Goal: Task Accomplishment & Management: Manage account settings

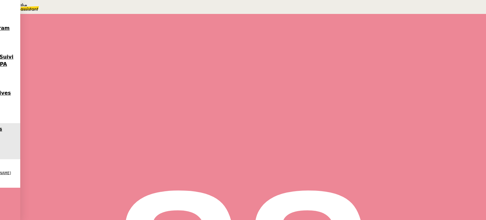
click at [85, 112] on div "Ouvert false il y a 15 heures" at bounding box center [253, 101] width 350 height 38
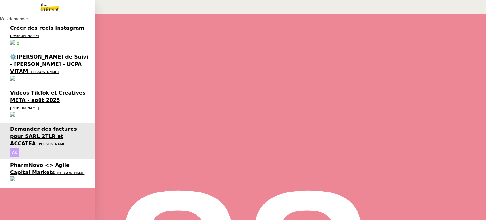
click at [17, 159] on link "PharmNovo <> Agile Capital Markets [PERSON_NAME]" at bounding box center [47, 173] width 95 height 29
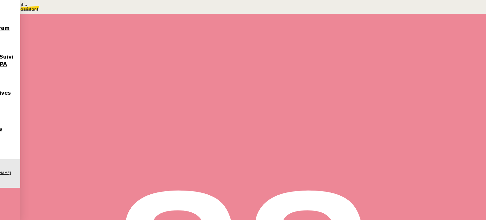
click at [254, 77] on span "Tâche" at bounding box center [260, 75] width 12 height 5
click at [129, 22] on div "📅 Prise de rendez-vous" at bounding box center [64, 18] width 129 height 7
type input "Prise de rendez-vous"
click at [367, 128] on span "Sauver" at bounding box center [360, 126] width 13 height 5
click at [87, 109] on icon at bounding box center [84, 106] width 5 height 5
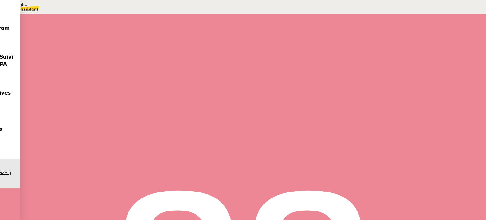
scroll to position [32, 0]
click at [403, 120] on span "Organisation de réunion" at bounding box center [385, 122] width 61 height 5
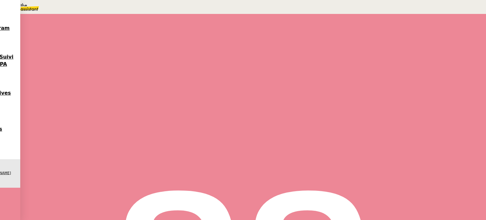
click at [30, 34] on span "Déverrouiller" at bounding box center [18, 31] width 24 height 5
click at [49, 28] on link "[URL][DOMAIN_NAME]" at bounding box center [24, 25] width 49 height 5
click at [106, 59] on nz-modal-container "Compte Microsoft Alex pour Agile Capital Markets Url [URL][DOMAIN_NAME] Identif…" at bounding box center [243, 29] width 486 height 59
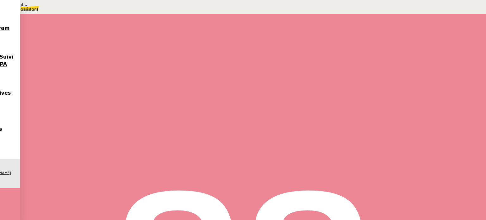
click at [81, 31] on span "PharmNovo <> Agile Capital Markets" at bounding box center [149, 28] width 137 height 8
click at [383, 37] on input "PharmNovo <> Agile Capital Markets" at bounding box center [382, 36] width 55 height 5
click at [189, 152] on p at bounding box center [218, 156] width 274 height 8
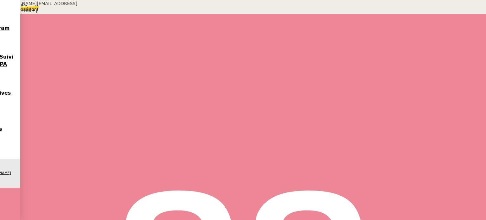
click at [59, 15] on div "[PERSON_NAME][EMAIL_ADDRESS][DOMAIN_NAME]" at bounding box center [46, 7] width 92 height 15
copy div "[PERSON_NAME][EMAIL_ADDRESS][DOMAIN_NAME]"
click at [92, 15] on div "[EMAIL_ADDRESS][PERSON_NAME][DOMAIN_NAME]" at bounding box center [46, 7] width 92 height 15
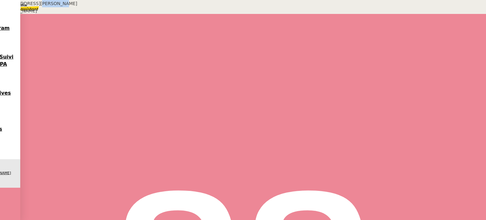
click at [92, 15] on div "[EMAIL_ADDRESS][PERSON_NAME][DOMAIN_NAME]" at bounding box center [46, 7] width 92 height 15
copy div "[EMAIL_ADDRESS][PERSON_NAME][DOMAIN_NAME]"
click at [92, 15] on div "[PERSON_NAME][EMAIL_ADDRESS][PERSON_NAME][DOMAIN_NAME]" at bounding box center [46, 7] width 92 height 15
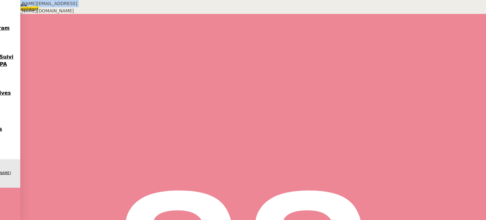
click at [92, 15] on div "[PERSON_NAME][EMAIL_ADDRESS][PERSON_NAME][DOMAIN_NAME]" at bounding box center [46, 7] width 92 height 15
copy div "[PERSON_NAME][EMAIL_ADDRESS][PERSON_NAME][DOMAIN_NAME]"
click at [102, 110] on span "Répondre" at bounding box center [92, 112] width 19 height 5
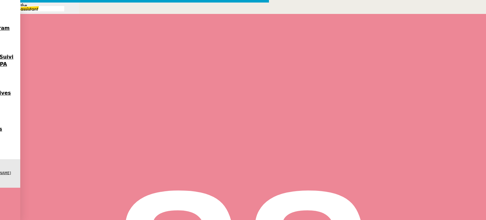
scroll to position [185, 0]
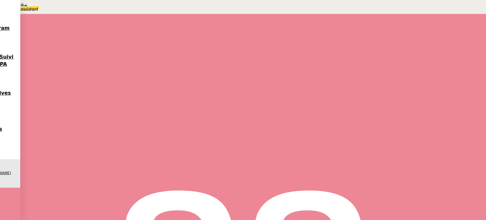
scroll to position [0, 0]
click at [103, 107] on div at bounding box center [90, 107] width 25 height 0
click at [103, 107] on button at bounding box center [97, 107] width 13 height 0
click at [41, 33] on span "En attente" at bounding box center [28, 30] width 26 height 5
click at [367, 131] on td "2" at bounding box center [362, 127] width 8 height 8
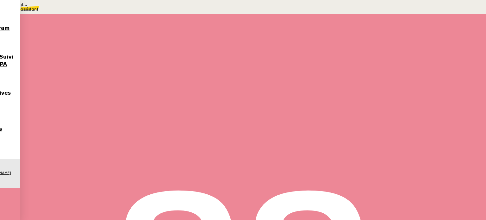
click at [366, 106] on div "16" at bounding box center [363, 102] width 8 height 7
click at [367, 162] on span "Sauver" at bounding box center [360, 160] width 13 height 5
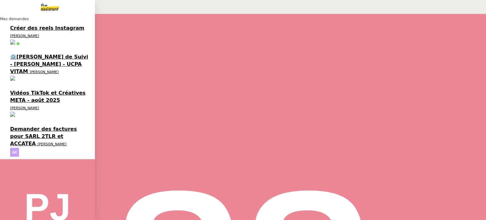
click at [35, 54] on span "⚙️[PERSON_NAME] de Suivi - [PERSON_NAME] - UCPA VITAM" at bounding box center [49, 64] width 78 height 21
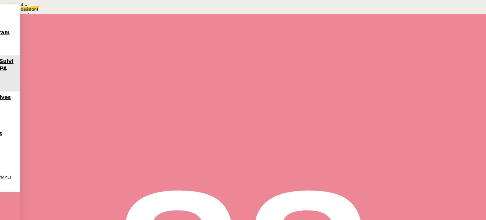
click at [85, 40] on icon at bounding box center [83, 42] width 4 height 4
click at [153, 33] on span "En attente d'une réponse d'un client, d'un contact ou d'un tiers." at bounding box center [96, 30] width 111 height 4
click at [387, 122] on div "29" at bounding box center [384, 118] width 6 height 7
click at [367, 162] on span "Sauver" at bounding box center [360, 160] width 13 height 5
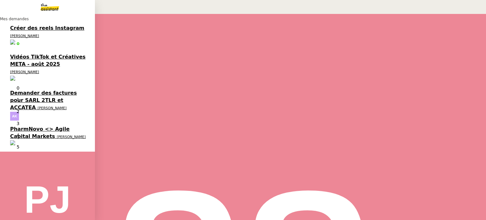
click at [53, 126] on span "PharmNovo <> Agile Capital Markets" at bounding box center [40, 132] width 60 height 13
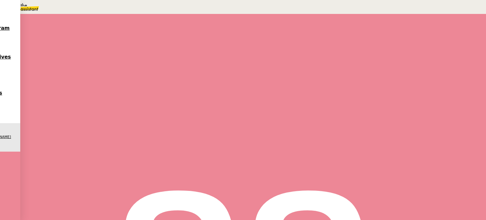
scroll to position [348, 0]
click at [99, 40] on span "Statut" at bounding box center [93, 42] width 12 height 4
click at [206, 34] on div "En attente En attente d'une réponse d'un client, d'un contact ou d'un tiers." at bounding box center [109, 30] width 193 height 7
click at [374, 130] on div "3" at bounding box center [371, 126] width 8 height 7
click at [366, 106] on div "16" at bounding box center [363, 102] width 8 height 7
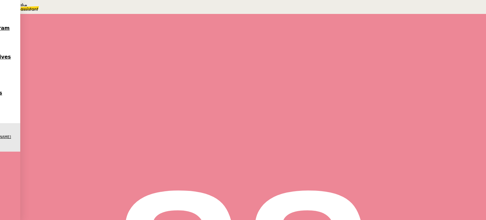
click at [367, 162] on span "Sauver" at bounding box center [360, 160] width 13 height 5
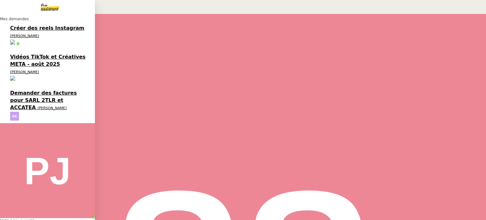
click at [36, 90] on span "Demander des factures pour SARL 2TLR et ACCATEA" at bounding box center [43, 100] width 67 height 21
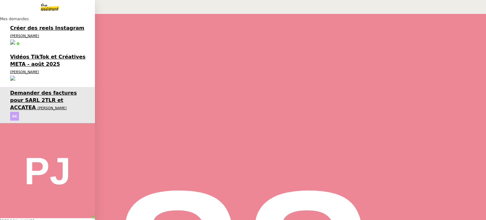
scroll to position [131, 0]
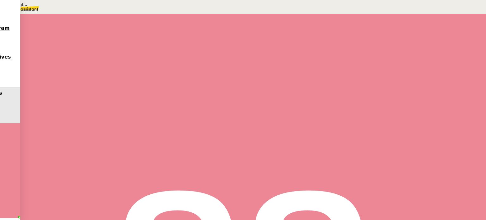
click at [138, 61] on div "Transmission d'informations 1 min false par [PERSON_NAME] il y a un jour" at bounding box center [253, 96] width 350 height 70
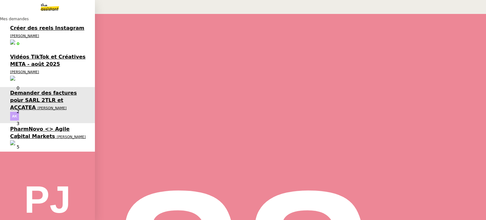
click at [23, 126] on span "PharmNovo <> Agile Capital Markets" at bounding box center [40, 132] width 60 height 13
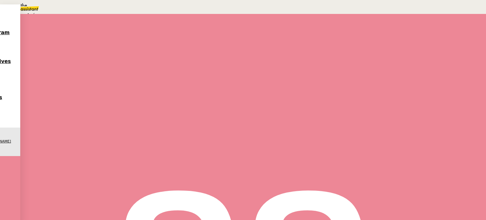
click at [296, 38] on div "Statut" at bounding box center [253, 41] width 350 height 7
drag, startPoint x: 298, startPoint y: 60, endPoint x: 298, endPoint y: 55, distance: 4.8
click at [206, 55] on ul "Terminé Aucune action supplémentaire n'est nécessaire. En attente En attente d'…" at bounding box center [103, 33] width 206 height 59
click at [153, 33] on span "En attente d'une réponse d'un client, d'un contact ou d'un tiers." at bounding box center [96, 30] width 111 height 4
click at [374, 130] on div "3" at bounding box center [371, 126] width 8 height 7
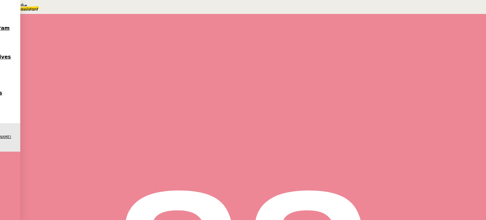
click at [367, 107] on td "16" at bounding box center [362, 103] width 8 height 8
click at [367, 162] on span "Sauver" at bounding box center [360, 160] width 13 height 5
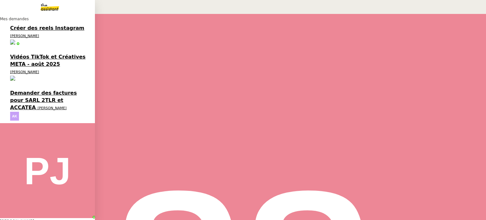
click at [27, 70] on span "[PERSON_NAME]" at bounding box center [24, 72] width 29 height 4
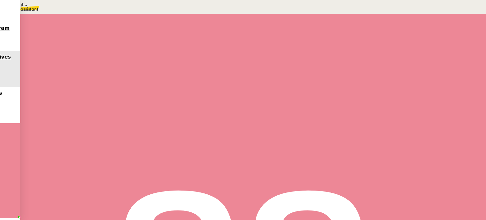
scroll to position [36, 0]
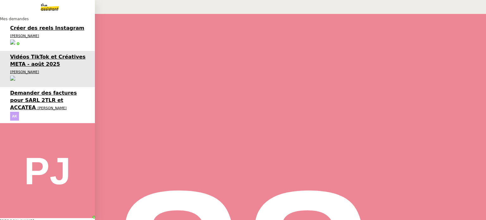
click at [29, 90] on span "Demander des factures pour SARL 2TLR et ACCATEA" at bounding box center [43, 100] width 67 height 21
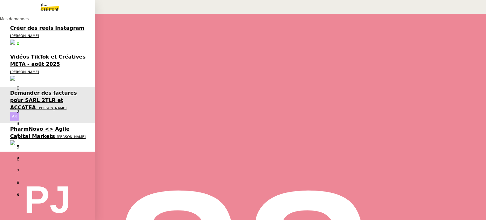
click at [20, 126] on span "PharmNovo <> Agile Capital Markets" at bounding box center [40, 132] width 60 height 13
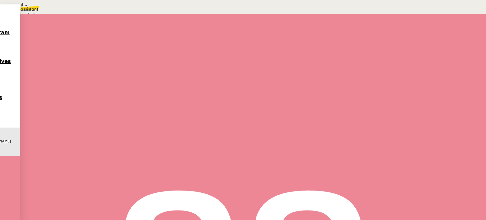
click at [41, 33] on span "En attente" at bounding box center [28, 30] width 26 height 5
click at [381, 131] on td "4" at bounding box center [378, 127] width 6 height 8
click at [367, 107] on td "16" at bounding box center [362, 103] width 8 height 8
click at [367, 162] on span "Sauver" at bounding box center [360, 160] width 13 height 5
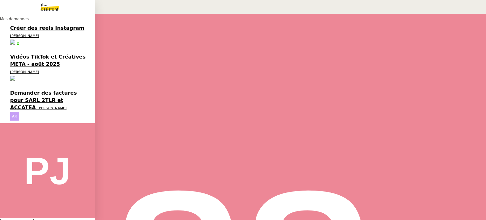
click at [37, 87] on link "Demander des factures pour SARL 2TLR et ACCATEA [PERSON_NAME]" at bounding box center [47, 105] width 95 height 36
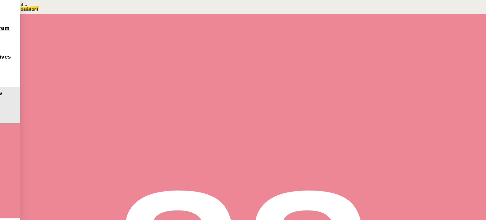
click at [254, 78] on span "Tâche" at bounding box center [260, 75] width 12 height 5
click at [129, 22] on div "📞 Appel" at bounding box center [64, 18] width 129 height 7
type input "Appel"
click at [369, 129] on button "Sauver" at bounding box center [360, 125] width 17 height 5
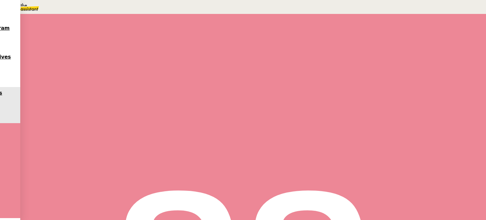
drag, startPoint x: 351, startPoint y: 145, endPoint x: 446, endPoint y: 141, distance: 94.7
copy div "1)"
click at [87, 109] on icon at bounding box center [84, 106] width 5 height 5
drag, startPoint x: 352, startPoint y: 144, endPoint x: 387, endPoint y: 146, distance: 35.5
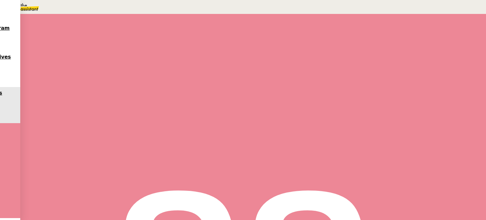
copy div "Fleuriste : [PERSON_NAME]"
click at [92, 15] on div "[PERSON_NAME][EMAIL_ADDRESS][DOMAIN_NAME]" at bounding box center [46, 7] width 92 height 15
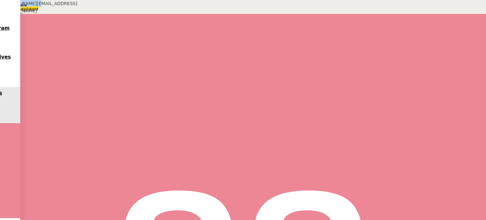
click at [92, 15] on div "[PERSON_NAME][EMAIL_ADDRESS][DOMAIN_NAME]" at bounding box center [46, 7] width 92 height 15
drag, startPoint x: 462, startPoint y: 144, endPoint x: 471, endPoint y: 147, distance: 9.5
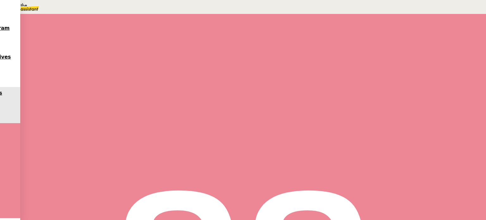
copy div "90€"
click at [92, 7] on div "[EMAIL_ADDRESS][DOMAIN_NAME]" at bounding box center [46, 3] width 92 height 7
click at [92, 15] on div "[PERSON_NAME][EMAIL_ADDRESS][DOMAIN_NAME]" at bounding box center [46, 7] width 92 height 15
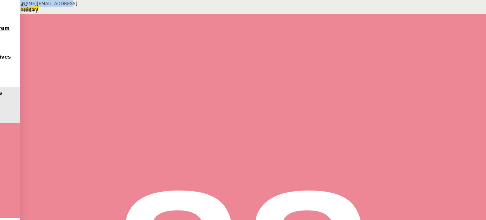
copy div "[PERSON_NAME][EMAIL_ADDRESS][DOMAIN_NAME]"
drag, startPoint x: 347, startPoint y: 132, endPoint x: 469, endPoint y: 133, distance: 122.5
copy div "Société ACCATEA : ET [STREET_ADDRESS][PERSON_NAME]"
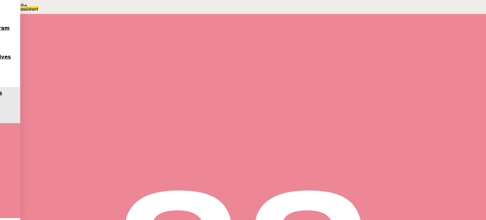
click at [103, 76] on div at bounding box center [90, 76] width 25 height 0
click at [100, 78] on icon at bounding box center [97, 74] width 5 height 5
click at [249, 42] on icon at bounding box center [251, 43] width 4 height 4
click at [129, 7] on nz-auto-option "Transmission d'informations" at bounding box center [64, 3] width 129 height 7
type input "Transmission d'informations"
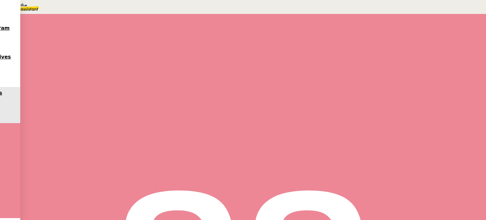
click at [369, 129] on button "Sauver" at bounding box center [360, 125] width 17 height 5
click at [91, 76] on div at bounding box center [84, 76] width 13 height 0
click at [78, 124] on div "[PERSON_NAME] 5 min false par [PERSON_NAME] il y a 6 minutes" at bounding box center [253, 158] width 350 height 70
click at [102, 160] on span "Répondre" at bounding box center [92, 162] width 19 height 5
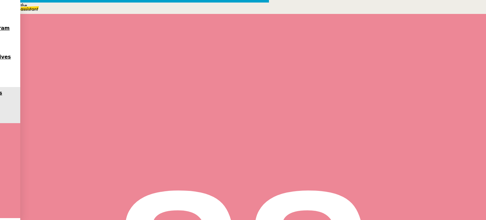
scroll to position [270, 0]
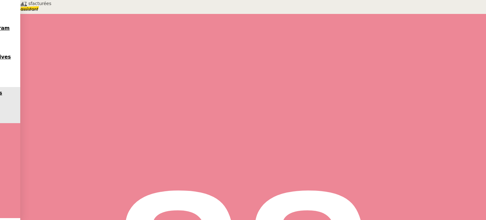
click at [103, 107] on div at bounding box center [90, 107] width 25 height 0
click at [103, 107] on button at bounding box center [97, 107] width 13 height 0
click at [287, 38] on div "Statut" at bounding box center [253, 41] width 350 height 7
drag, startPoint x: 296, startPoint y: 53, endPoint x: 305, endPoint y: 62, distance: 13.2
click at [153, 33] on span "En attente d'une réponse d'un client, d'un contact ou d'un tiers." at bounding box center [96, 30] width 111 height 4
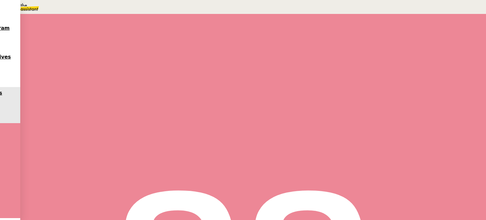
click at [387, 122] on div "29" at bounding box center [384, 118] width 6 height 7
click at [367, 162] on span "Sauver" at bounding box center [360, 160] width 13 height 5
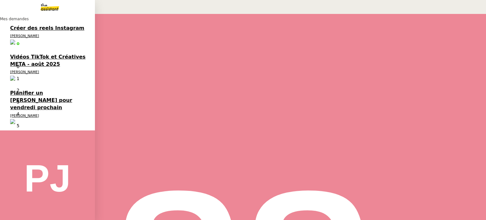
click at [39, 114] on span "[PERSON_NAME]" at bounding box center [24, 116] width 29 height 4
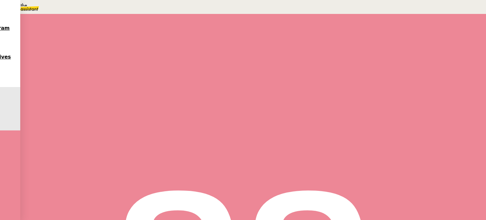
scroll to position [170, 0]
click at [81, 137] on span "•••" at bounding box center [86, 139] width 11 height 4
click at [254, 63] on span "Tâche" at bounding box center [260, 64] width 12 height 5
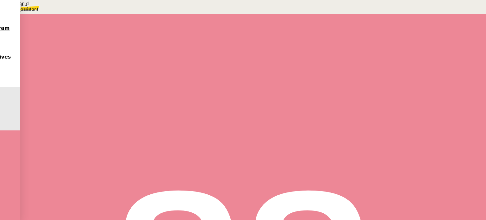
click at [129, 22] on div "📅 Proposition de rendez-vous" at bounding box center [64, 18] width 129 height 7
type input "Proposition de rendez-vous"
click at [367, 128] on span "Sauver" at bounding box center [360, 126] width 13 height 5
click at [91, 96] on div at bounding box center [84, 96] width 13 height 0
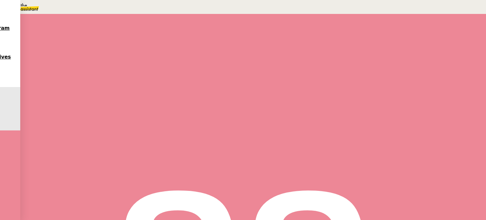
click at [102, 123] on span "Répondre" at bounding box center [92, 125] width 19 height 5
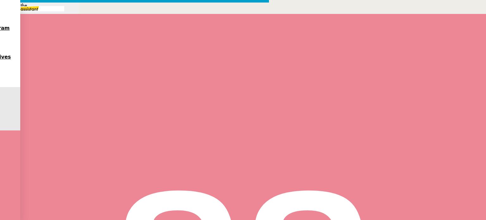
click at [65, 90] on nz-modal-container "Service TA - VOYAGE - PROPOSITION GLOBALE A utiliser dans le cadre de propositi…" at bounding box center [243, 160] width 486 height 321
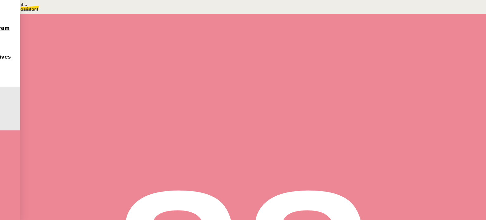
scroll to position [11, 0]
click at [170, 161] on h4 "Re: API Manufacturing Facility Teaser" at bounding box center [218, 164] width 274 height 7
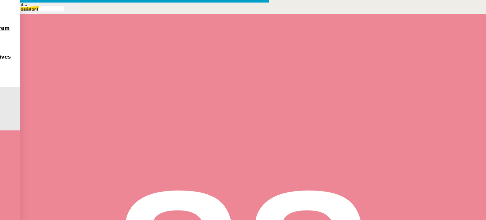
click at [88, 218] on icon at bounding box center [85, 219] width 3 height 3
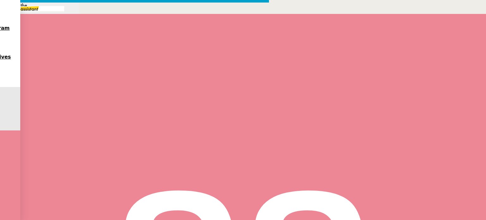
drag, startPoint x: 240, startPoint y: 89, endPoint x: 305, endPoint y: 92, distance: 65.6
copy li "5pm (UTC +2) / 10am (UTC-5)"
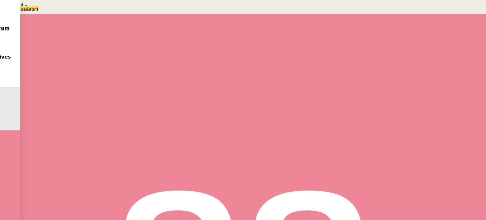
click at [103, 96] on div at bounding box center [90, 96] width 25 height 0
click at [103, 96] on button at bounding box center [97, 96] width 13 height 0
click at [249, 65] on icon at bounding box center [251, 63] width 4 height 4
click at [129, 7] on div "NDA" at bounding box center [64, 3] width 129 height 7
type input "NDA"
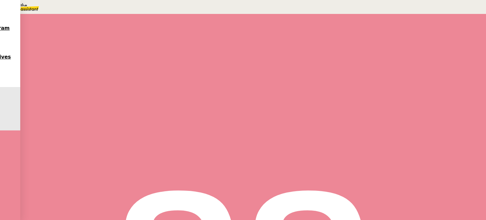
click at [367, 128] on span "Sauver" at bounding box center [360, 126] width 13 height 5
click at [86, 97] on icon at bounding box center [85, 94] width 2 height 3
click at [154, 143] on div "Proposition de rendez-vous 4 min false par [PERSON_NAME] il y a 5 minutes" at bounding box center [253, 178] width 350 height 70
click at [160, 28] on span "🚨 Planifier un [PERSON_NAME] pour vendredi prochain" at bounding box center [145, 31] width 129 height 15
click at [398, 38] on input "Planifier un [PERSON_NAME] pour vendredi prochain" at bounding box center [382, 36] width 55 height 5
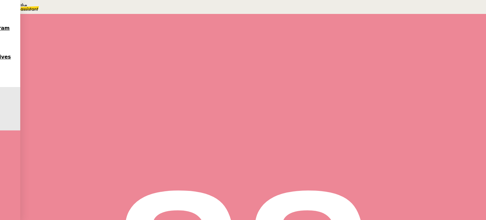
click at [398, 38] on input "Planifier un [PERSON_NAME] pour vendredi prochain" at bounding box center [382, 36] width 55 height 5
type input "Metamorph <> Agle Capital Markets"
click at [367, 80] on span "Sauver" at bounding box center [360, 77] width 13 height 5
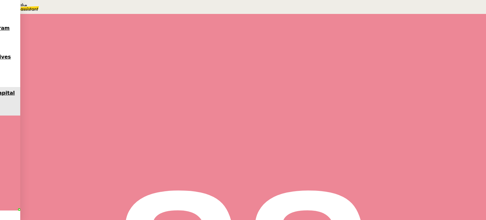
click at [398, 70] on div "Délégation de signature de CDA à utiliser quand on reçoit une demande de signat…" at bounding box center [416, 84] width 123 height 28
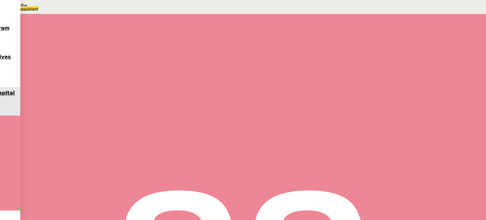
click at [135, 110] on nz-modal-container "Créée le [DATE] Contexte : Actuellement, le client envoie les NDA/CDA à signer …" at bounding box center [243, 100] width 486 height 201
click at [30, 34] on span "Déverrouiller" at bounding box center [18, 31] width 24 height 5
click at [49, 28] on link "[URL][DOMAIN_NAME]" at bounding box center [24, 25] width 49 height 5
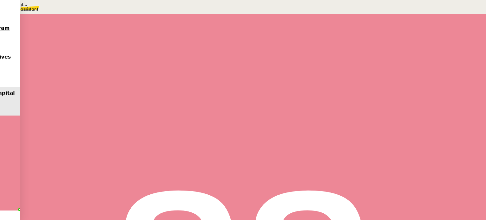
click at [97, 59] on nz-modal-container "Docusign Url [URL][DOMAIN_NAME] Identifiant [EMAIL_ADDRESS][DOMAIN_NAME] Mot de…" at bounding box center [243, 29] width 486 height 59
click at [52, 7] on div "[EMAIL_ADDRESS][DOMAIN_NAME]" at bounding box center [46, 3] width 92 height 7
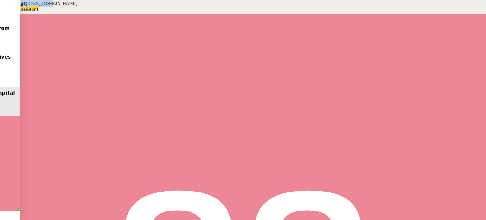
copy div "[EMAIL_ADDRESS][DOMAIN_NAME]"
click at [103, 123] on div at bounding box center [90, 123] width 25 height 0
click at [100, 120] on icon at bounding box center [97, 122] width 5 height 5
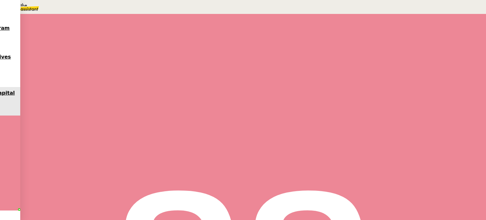
click at [92, 218] on span "•••" at bounding box center [86, 220] width 11 height 4
click at [254, 76] on span "Tâche" at bounding box center [260, 75] width 12 height 5
click at [129, 22] on div "📅 Prise de rendez-vous" at bounding box center [64, 18] width 129 height 7
type input "Prise de rendez-vous"
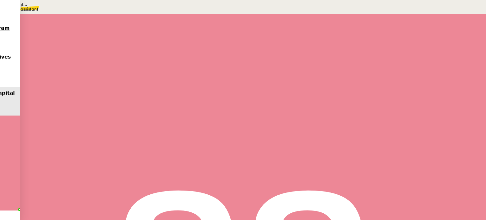
click at [367, 128] on span "Sauver" at bounding box center [360, 126] width 13 height 5
click at [91, 107] on div at bounding box center [84, 107] width 13 height 0
click at [0, 0] on input "•••" at bounding box center [0, 0] width 0 height 0
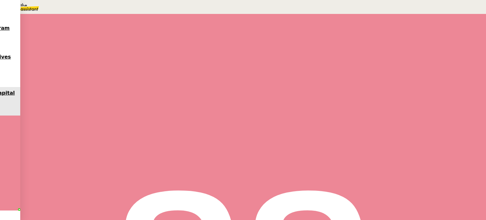
click at [79, 7] on div "[EMAIL_ADDRESS][DOMAIN_NAME]" at bounding box center [46, 3] width 92 height 7
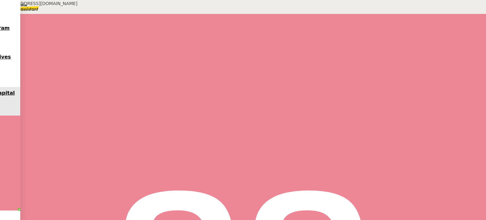
click at [46, 7] on div "[EMAIL_ADDRESS][DOMAIN_NAME]" at bounding box center [46, 3] width 92 height 7
click at [53, 7] on div "[EMAIL_ADDRESS][DOMAIN_NAME]" at bounding box center [46, 3] width 92 height 7
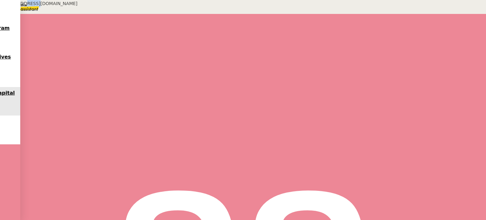
click at [53, 7] on div "[EMAIL_ADDRESS][DOMAIN_NAME]" at bounding box center [46, 3] width 92 height 7
click at [81, 155] on span "•••" at bounding box center [86, 157] width 11 height 4
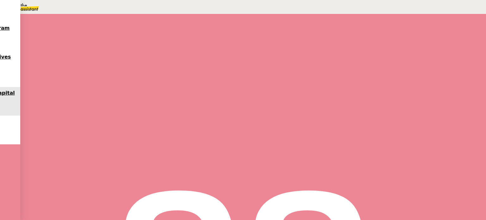
click at [102, 121] on span "Répondre" at bounding box center [92, 123] width 19 height 5
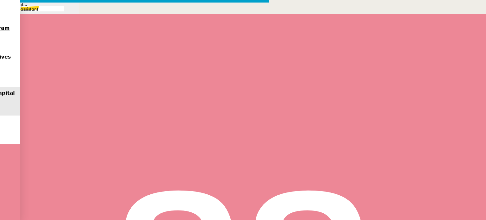
drag, startPoint x: 77, startPoint y: 121, endPoint x: 79, endPoint y: 127, distance: 6.5
click at [76, 121] on nz-modal-container "Service TA - VOYAGE - PROPOSITION GLOBALE A utiliser dans le cadre de propositi…" at bounding box center [243, 175] width 486 height 350
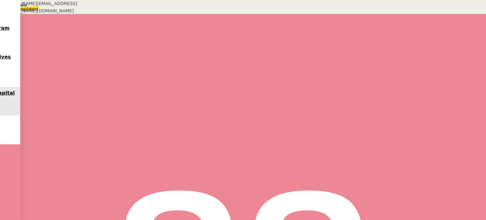
click at [218, 96] on div "@Mr.Chye : I've just sent the NDA" at bounding box center [218, 99] width 274 height 7
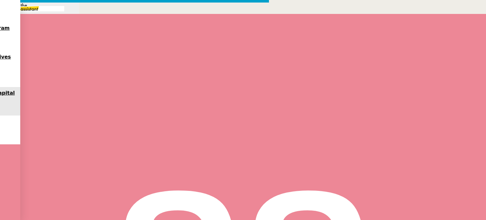
scroll to position [0, 13]
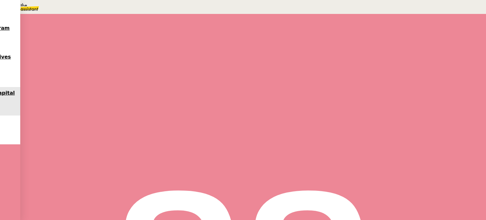
scroll to position [0, 0]
drag, startPoint x: 295, startPoint y: 124, endPoint x: 209, endPoint y: 100, distance: 89.2
click at [295, 126] on div "[PERSON_NAME] [PERSON_NAME] Répondre Accepted: Metamorph <> Agile Capital Marke…" at bounding box center [253, 149] width 350 height 46
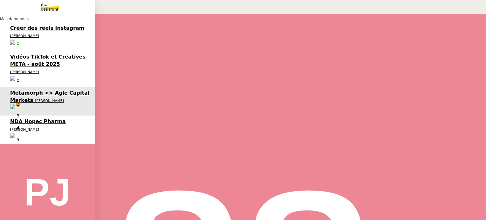
click at [47, 90] on span "Metamorph <> Agle Capital Markets" at bounding box center [49, 96] width 79 height 13
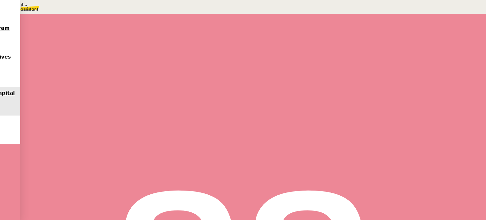
scroll to position [317, 0]
click at [317, 108] on div "Kit Foo Chye [PERSON_NAME] Répondre Accepted: Metamorph <> Agile Capital Market…" at bounding box center [253, 74] width 350 height 143
click at [103, 174] on div at bounding box center [90, 174] width 25 height 0
click at [103, 174] on button at bounding box center [97, 174] width 13 height 0
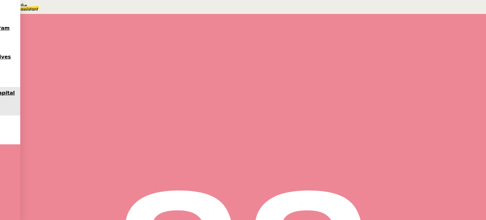
click at [286, 38] on div "Statut" at bounding box center [253, 41] width 350 height 7
click at [41, 33] on span "En attente" at bounding box center [28, 30] width 26 height 5
click at [358, 131] on td "1" at bounding box center [355, 127] width 6 height 8
click at [369, 163] on button "Sauver" at bounding box center [360, 159] width 17 height 5
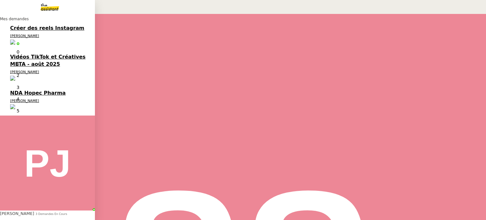
click at [23, 99] on span "[PERSON_NAME]" at bounding box center [24, 101] width 29 height 4
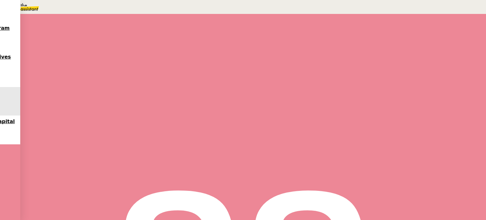
click at [254, 76] on span "Tâche" at bounding box center [260, 75] width 12 height 5
click at [129, 7] on nz-auto-option "Docusign" at bounding box center [64, 3] width 129 height 7
type input "Docusign"
click at [367, 128] on span "Sauver" at bounding box center [360, 126] width 13 height 5
click at [87, 109] on icon at bounding box center [84, 106] width 5 height 5
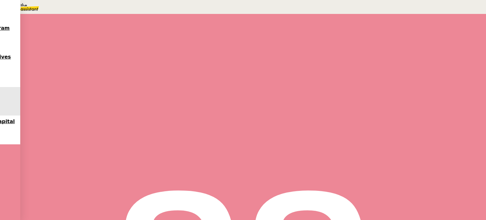
click at [103, 107] on div at bounding box center [90, 107] width 25 height 0
click at [103, 107] on button at bounding box center [103, 107] width 0 height 0
click at [291, 32] on div "Statut" at bounding box center [253, 35] width 350 height 7
click at [153, 33] on span "En attente d'une réponse d'un client, d'un contact ou d'un tiers." at bounding box center [96, 30] width 111 height 4
click at [387, 122] on div "29" at bounding box center [384, 118] width 6 height 7
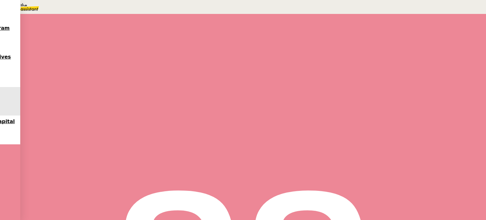
click at [367, 162] on span "Sauver" at bounding box center [360, 160] width 13 height 5
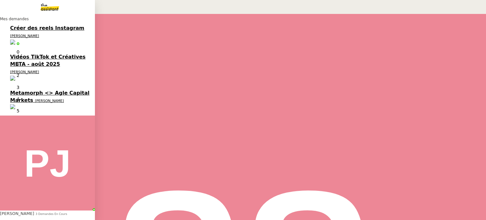
click at [30, 90] on span "Metamorph <> Agle Capital Markets" at bounding box center [49, 96] width 79 height 13
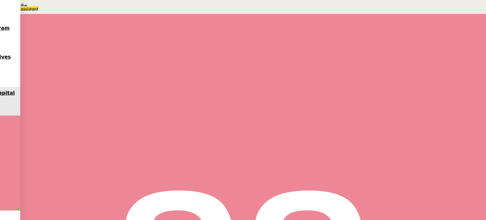
scroll to position [443, 0]
click at [85, 40] on icon at bounding box center [83, 42] width 4 height 4
click at [41, 33] on span "En attente" at bounding box center [28, 30] width 26 height 5
click at [387, 122] on div "29" at bounding box center [384, 118] width 6 height 7
click at [367, 162] on span "Sauver" at bounding box center [360, 160] width 13 height 5
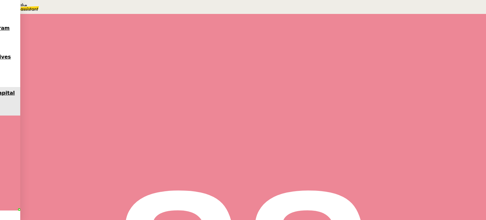
scroll to position [439, 0]
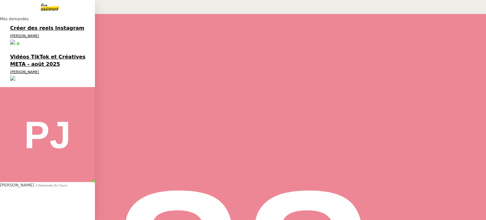
click at [39, 70] on span "[PERSON_NAME]" at bounding box center [24, 72] width 29 height 4
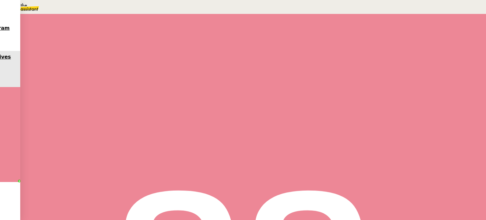
click at [141, 91] on div "Ouvert false il y a 17 heures" at bounding box center [253, 101] width 350 height 38
click at [454, 12] on li "Suivi" at bounding box center [242, 7] width 458 height 7
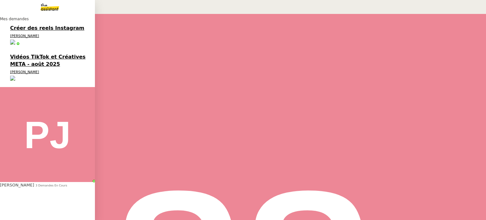
click at [14, 54] on span "Vidéos TikTok et Créatives META - août 2025" at bounding box center [47, 60] width 75 height 13
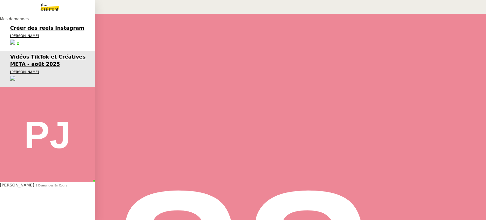
click at [22, 36] on span "[PERSON_NAME]" at bounding box center [24, 36] width 29 height 4
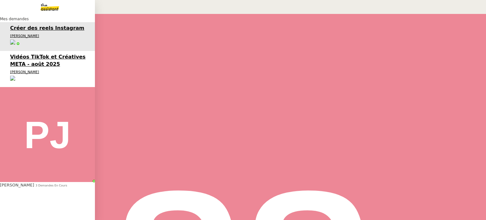
click at [32, 54] on span "Vidéos TikTok et Créatives META - août 2025" at bounding box center [47, 60] width 75 height 13
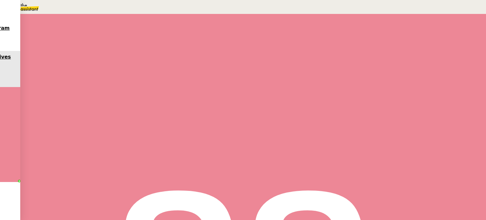
click at [130, 185] on link "[URL][DOMAIN_NAME]" at bounding box center [105, 187] width 49 height 5
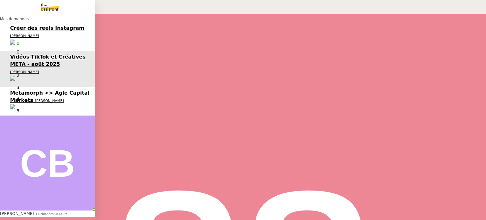
drag, startPoint x: 38, startPoint y: 63, endPoint x: 289, endPoint y: 80, distance: 251.0
click at [38, 90] on span "Metamorph <> Agle Capital Markets" at bounding box center [49, 96] width 79 height 13
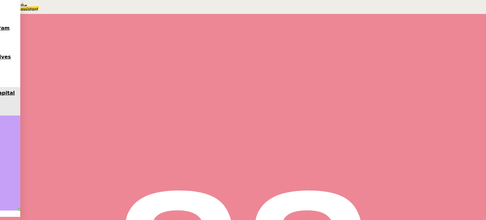
click at [99, 40] on span "Statut" at bounding box center [93, 42] width 12 height 4
click at [41, 33] on span "En attente" at bounding box center [28, 30] width 26 height 5
click at [358, 130] on div "1" at bounding box center [355, 126] width 6 height 7
click at [367, 162] on span "Sauver" at bounding box center [360, 160] width 13 height 5
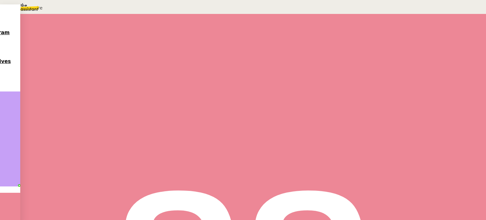
click at [130, 130] on div "En attente Action nécessaire dans 7 heures false par [PERSON_NAME] il y a 20 mi…" at bounding box center [253, 152] width 350 height 45
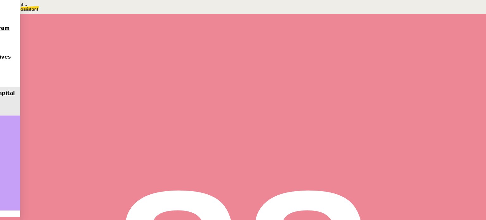
click at [99, 40] on span "Statut" at bounding box center [93, 42] width 12 height 4
click at [41, 33] on span "En attente" at bounding box center [28, 30] width 26 height 5
click at [358, 130] on div "1" at bounding box center [355, 126] width 6 height 7
drag, startPoint x: 467, startPoint y: 210, endPoint x: 464, endPoint y: 209, distance: 3.4
click at [367, 162] on span "Sauver" at bounding box center [360, 160] width 13 height 5
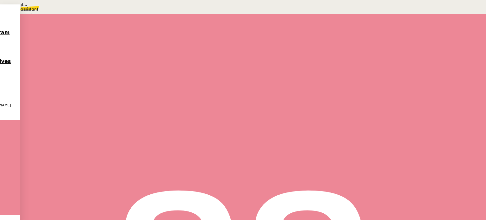
click at [99, 40] on span "Statut" at bounding box center [93, 42] width 12 height 4
click at [35, 33] on span "Terminé" at bounding box center [25, 30] width 20 height 5
click at [99, 40] on span "Statut" at bounding box center [93, 42] width 12 height 4
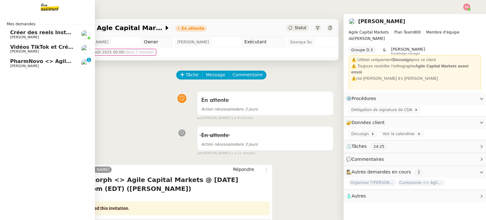
click at [22, 60] on span "PharmNovo <> Agile Capital Markets" at bounding box center [63, 61] width 106 height 6
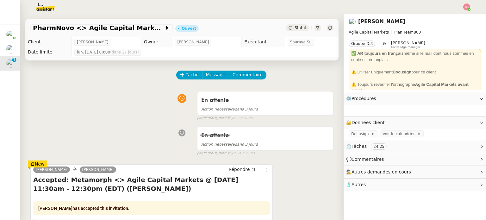
click at [288, 33] on div "PharmNovo <> Agile Capital Markets Ouvert Statut" at bounding box center [181, 28] width 313 height 18
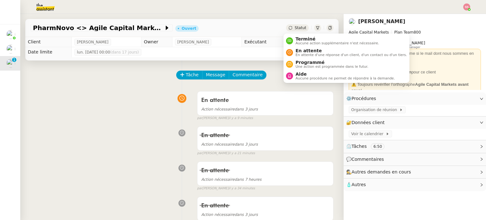
click at [295, 29] on span "Statut" at bounding box center [301, 28] width 12 height 4
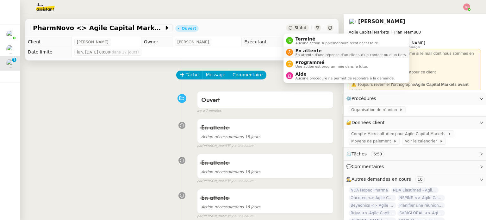
click at [299, 49] on span "En attente" at bounding box center [351, 50] width 111 height 5
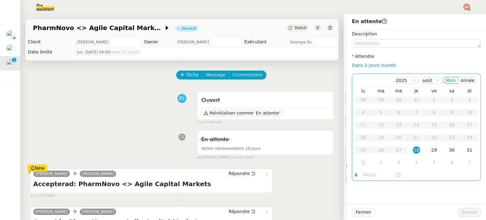
click at [360, 166] on div "1" at bounding box center [363, 162] width 7 height 7
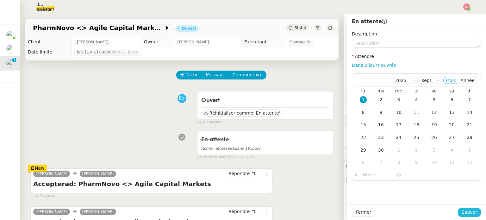
click at [462, 212] on span "Sauver" at bounding box center [470, 212] width 16 height 7
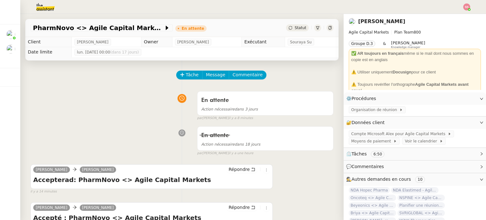
click at [324, 182] on div "Per von Mentzer Alex CARON Répondre Accepterad: PharmNovo <> Agile Capital Mark…" at bounding box center [181, 177] width 303 height 36
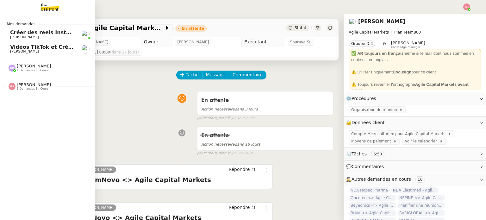
click at [31, 45] on span "Vidéos TikTok et Créatives META - août 2025" at bounding box center [73, 47] width 127 height 6
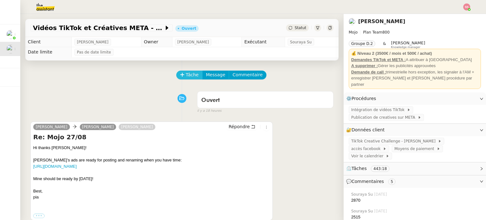
click at [186, 76] on span "Tâche" at bounding box center [192, 74] width 13 height 7
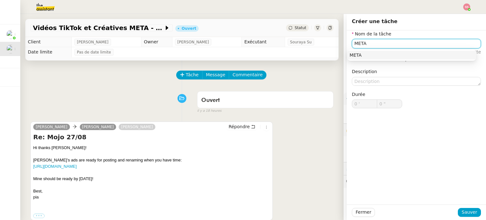
click at [369, 57] on div "META" at bounding box center [412, 55] width 124 height 6
type input "META"
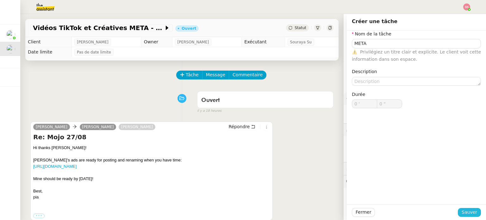
click at [465, 210] on span "Sauver" at bounding box center [470, 212] width 16 height 7
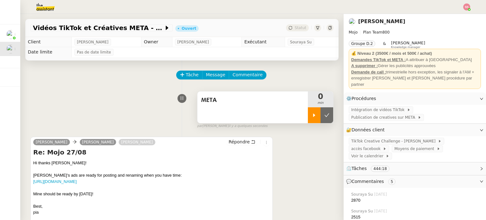
click at [314, 116] on div at bounding box center [314, 115] width 13 height 16
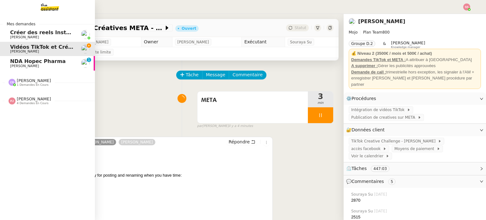
click at [23, 67] on span "[PERSON_NAME]" at bounding box center [24, 66] width 29 height 4
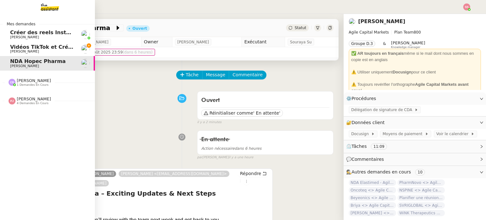
click at [35, 53] on link "Vidéos TikTok et Créatives META - août 2025 [PERSON_NAME]" at bounding box center [47, 49] width 95 height 15
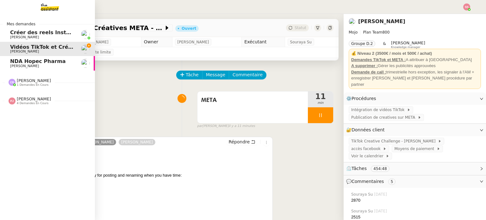
drag, startPoint x: 23, startPoint y: 61, endPoint x: 171, endPoint y: 60, distance: 148.1
click at [23, 61] on span "NDA Hopec Pharma" at bounding box center [38, 61] width 56 height 6
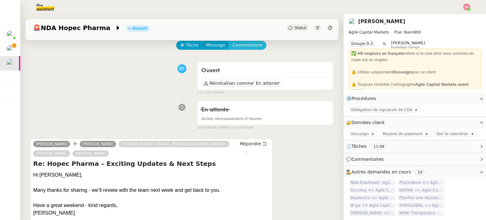
scroll to position [32, 0]
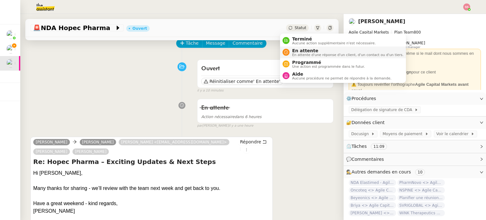
click at [297, 51] on span "En attente" at bounding box center [347, 50] width 111 height 5
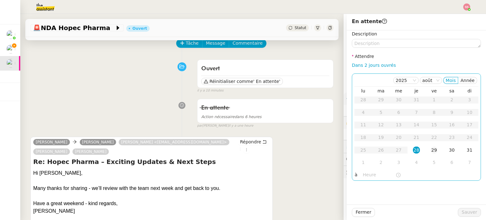
click at [431, 150] on div "29" at bounding box center [434, 150] width 7 height 7
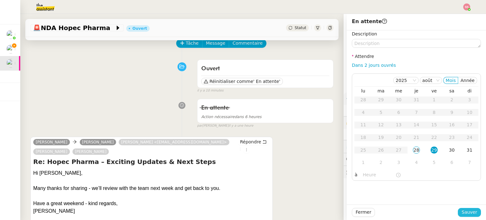
click at [463, 209] on span "Sauver" at bounding box center [470, 212] width 16 height 7
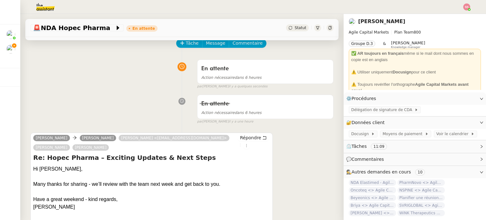
click at [473, 10] on nz-header at bounding box center [243, 7] width 486 height 14
click at [468, 9] on img at bounding box center [466, 6] width 7 height 7
click at [446, 16] on span "Suivi" at bounding box center [444, 18] width 11 height 5
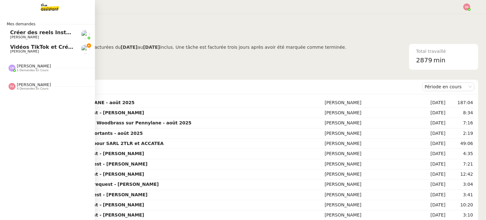
click at [24, 44] on link "Vidéos TikTok et Créatives META - août 2025 [PERSON_NAME]" at bounding box center [47, 49] width 95 height 15
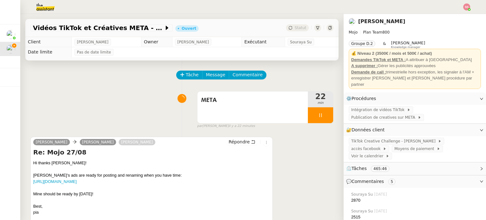
scroll to position [32, 0]
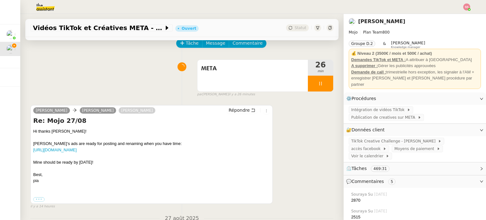
click at [63, 74] on div "META 26 min false par Souraya S. il y a 26 minutes" at bounding box center [181, 77] width 303 height 41
click at [54, 92] on div "META 26 min false par Souraya S. il y a 26 minutes" at bounding box center [181, 77] width 303 height 41
click at [466, 6] on img at bounding box center [466, 6] width 7 height 7
click at [457, 16] on li "Suivi" at bounding box center [449, 18] width 41 height 9
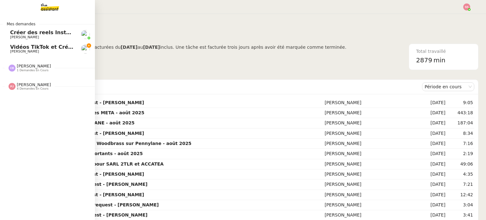
click at [37, 50] on span "[PERSON_NAME]" at bounding box center [42, 52] width 64 height 4
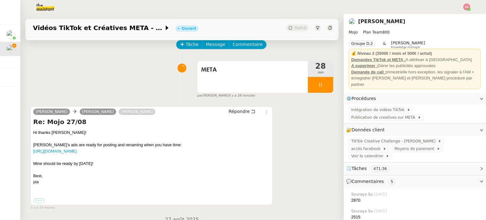
scroll to position [32, 0]
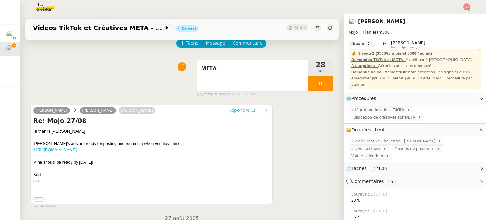
click at [230, 110] on span "Répondre" at bounding box center [239, 110] width 21 height 6
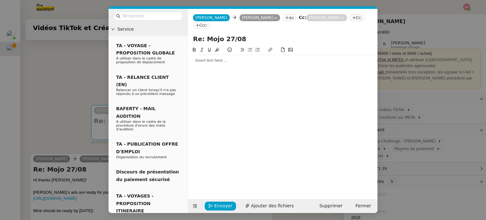
click at [203, 58] on div at bounding box center [283, 61] width 185 height 6
click at [226, 34] on input "Re: Mojo 27/08" at bounding box center [282, 38] width 179 height 9
type input "Re: Mojo 28/08"
click at [225, 58] on div at bounding box center [283, 61] width 185 height 6
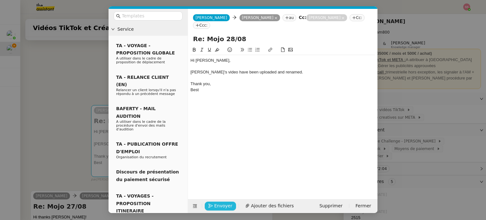
click at [221, 204] on span "Envoyer" at bounding box center [223, 205] width 18 height 7
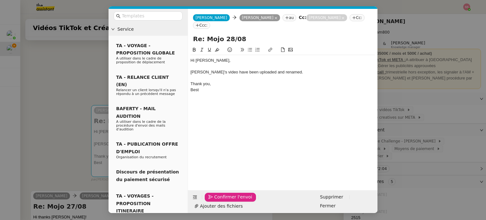
click at [221, 201] on span "Confirmer l'envoi" at bounding box center [233, 196] width 38 height 7
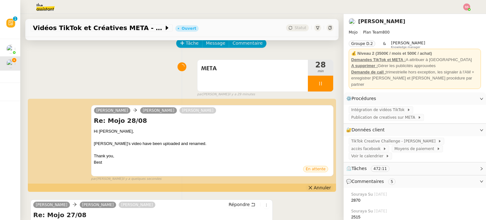
click at [314, 190] on span "Annuler" at bounding box center [322, 188] width 17 height 6
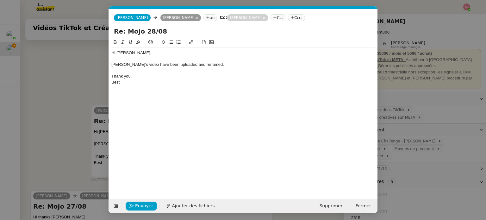
scroll to position [0, 13]
click at [137, 64] on div "Milena's video have been uploaded and renamed." at bounding box center [243, 65] width 264 height 6
click at [145, 204] on span "Envoyer" at bounding box center [144, 205] width 18 height 7
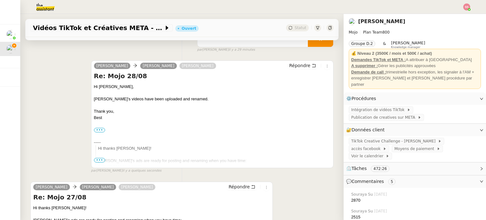
scroll to position [0, 0]
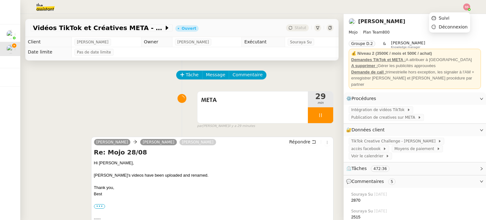
click at [465, 8] on img at bounding box center [466, 6] width 7 height 7
click at [457, 16] on li "Suivi" at bounding box center [449, 18] width 41 height 9
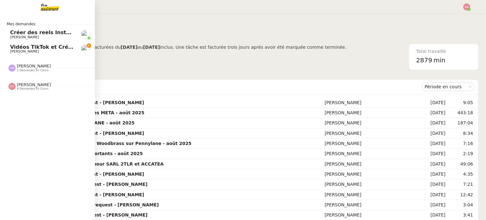
click at [34, 50] on span "[PERSON_NAME]" at bounding box center [24, 51] width 29 height 4
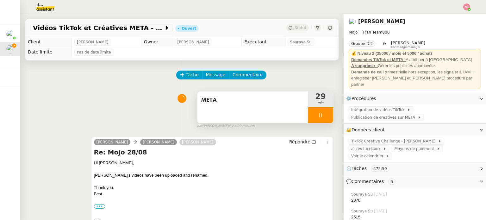
click at [326, 121] on div at bounding box center [320, 115] width 25 height 16
click at [326, 121] on button at bounding box center [327, 115] width 13 height 16
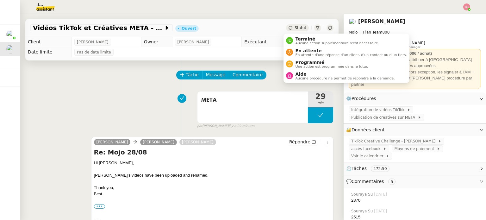
click at [295, 27] on span "Statut" at bounding box center [301, 28] width 12 height 4
click at [301, 54] on span "En attente d'une réponse d'un client, d'un contact ou d'un tiers." at bounding box center [351, 54] width 111 height 3
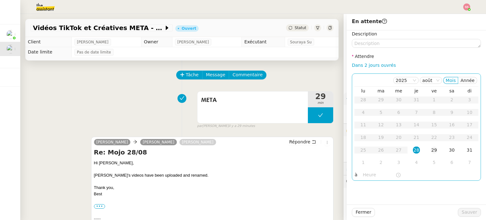
click at [425, 152] on td "29" at bounding box center [434, 150] width 18 height 13
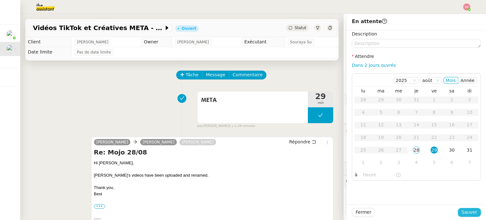
click at [469, 211] on span "Sauver" at bounding box center [470, 212] width 16 height 7
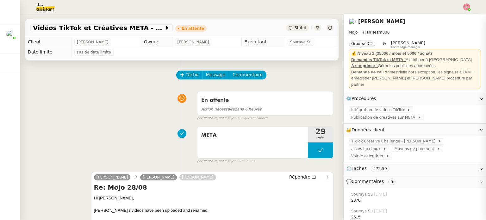
click at [465, 11] on div at bounding box center [243, 7] width 454 height 14
click at [467, 8] on img at bounding box center [466, 6] width 7 height 7
click at [454, 16] on li "Suivi" at bounding box center [449, 18] width 41 height 9
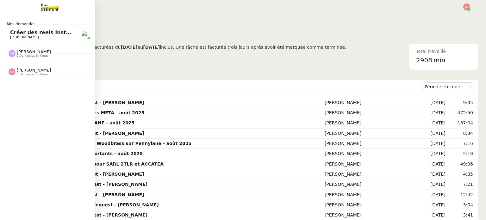
click at [27, 38] on span "[PERSON_NAME]" at bounding box center [24, 37] width 29 height 4
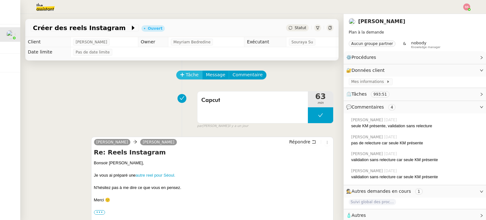
click at [186, 78] on span "Tâche" at bounding box center [192, 74] width 13 height 7
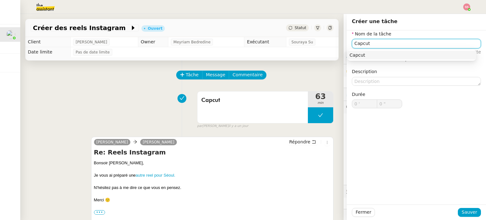
click at [365, 54] on div "Capcut" at bounding box center [412, 55] width 124 height 6
type input "Capcut"
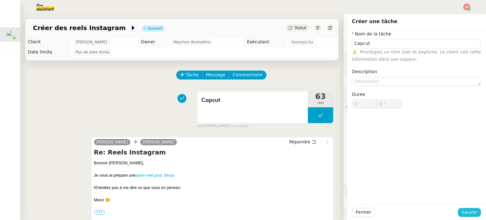
click at [465, 212] on span "Sauver" at bounding box center [470, 212] width 16 height 7
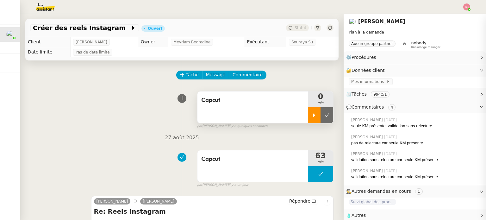
click at [312, 117] on icon at bounding box center [314, 115] width 5 height 5
click at [469, 6] on img at bounding box center [466, 6] width 7 height 7
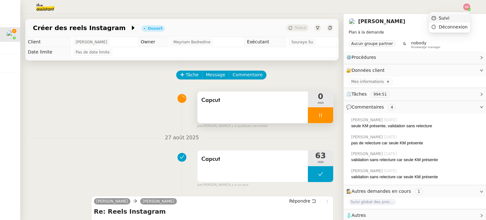
click at [447, 16] on span "Suivi" at bounding box center [444, 18] width 11 height 5
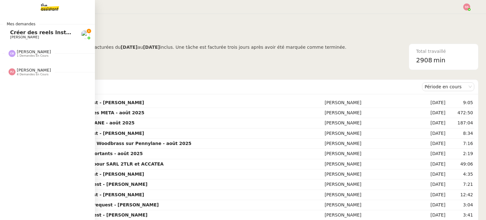
click at [27, 34] on span "Créer des reels Instagram" at bounding box center [47, 32] width 74 height 6
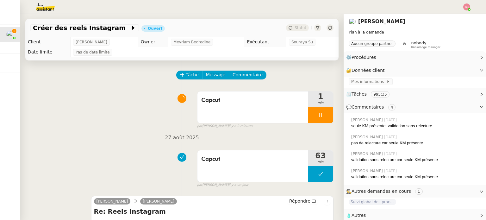
click at [466, 5] on img at bounding box center [466, 6] width 7 height 7
click at [452, 18] on li "Suivi" at bounding box center [449, 18] width 41 height 9
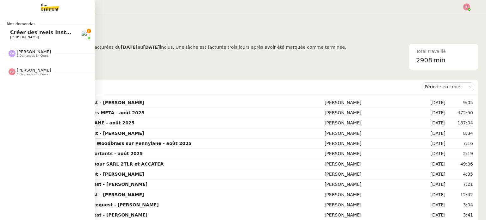
click at [14, 34] on span "Créer des reels Instagram" at bounding box center [47, 32] width 74 height 6
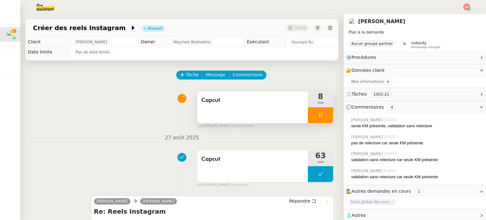
click at [317, 119] on div at bounding box center [320, 115] width 25 height 16
click at [324, 118] on icon at bounding box center [326, 115] width 5 height 5
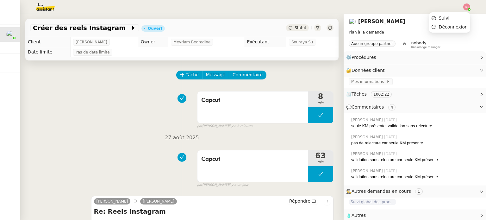
click at [467, 6] on img at bounding box center [466, 6] width 7 height 7
click at [452, 15] on li "Suivi" at bounding box center [449, 18] width 41 height 9
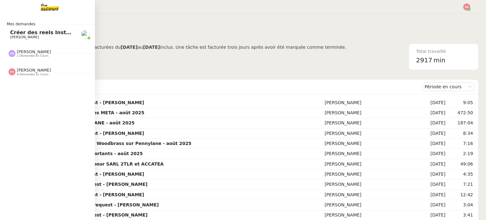
click at [27, 73] on span "4 demandes en cours" at bounding box center [33, 74] width 32 height 3
click at [28, 50] on span "[PERSON_NAME]" at bounding box center [34, 51] width 34 height 5
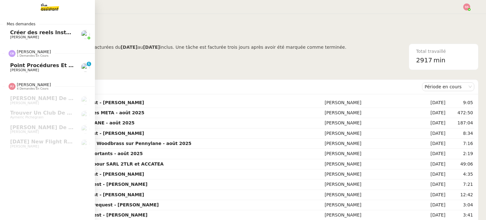
click at [34, 63] on span "Point procédures et FAQ" at bounding box center [45, 65] width 70 height 6
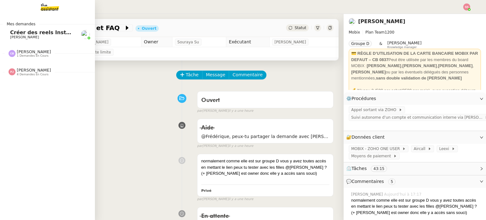
drag, startPoint x: 23, startPoint y: 30, endPoint x: 190, endPoint y: 58, distance: 169.4
click at [23, 30] on span "Créer des reels Instagram" at bounding box center [47, 32] width 74 height 6
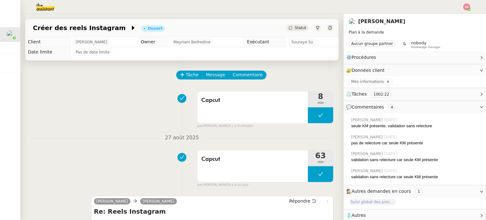
click at [295, 29] on span "Statut" at bounding box center [301, 28] width 12 height 4
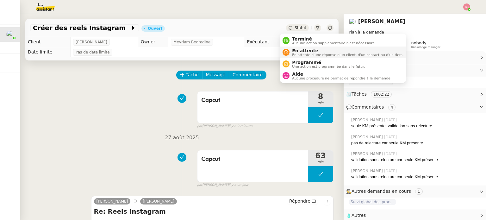
click at [297, 49] on span "En attente" at bounding box center [347, 50] width 111 height 5
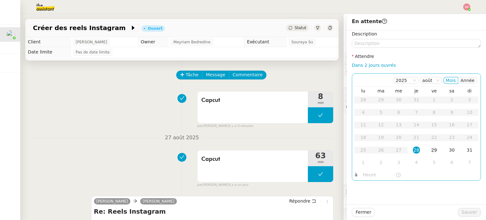
click at [431, 151] on div "29" at bounding box center [434, 150] width 7 height 7
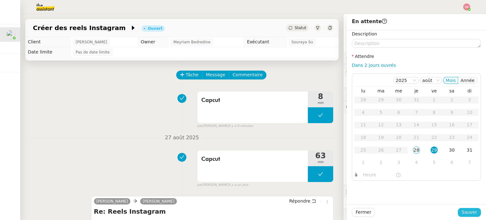
click at [458, 210] on button "Sauver" at bounding box center [469, 212] width 23 height 9
